Goal: Find contact information: Find contact information

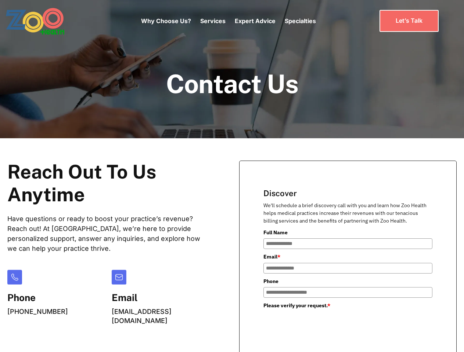
click at [228, 21] on div "Why Choose Us? Services Chronic Care Management Contract Optimization Denial An…" at bounding box center [228, 21] width 175 height 31
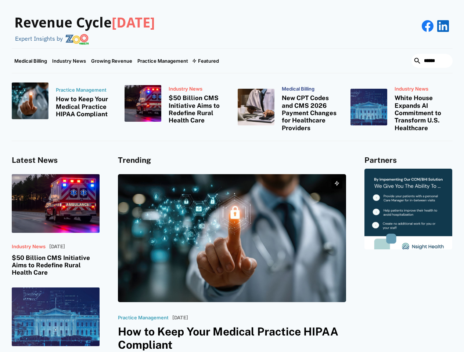
click at [205, 61] on div "Featured" at bounding box center [208, 61] width 21 height 6
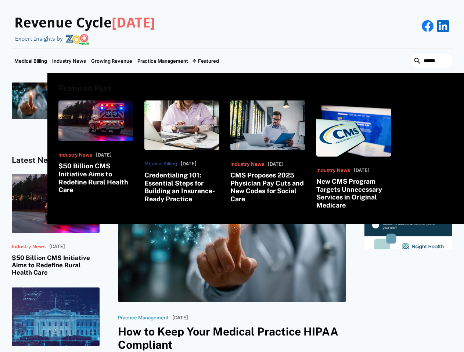
click at [384, 352] on html "Revenue Cycle Today Expert Insights by Medical Billing Industry News Growing Re…" at bounding box center [232, 176] width 464 height 352
